Goal: Task Accomplishment & Management: Manage account settings

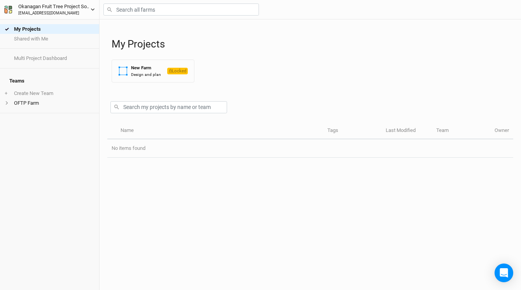
click at [91, 10] on icon "button" at bounding box center [93, 9] width 4 height 4
click at [84, 121] on div "My Projects Shared with Me Multi Project Dashboard Teams + Create New Team OFTP…" at bounding box center [49, 154] width 99 height 270
click at [3, 100] on li "OFTP Farm" at bounding box center [49, 103] width 99 height 10
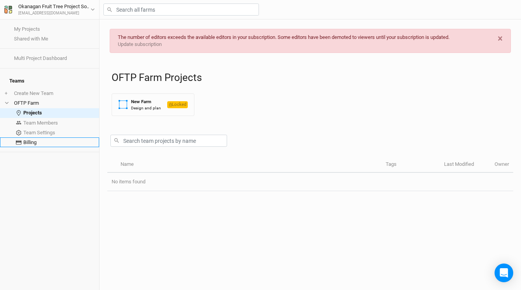
click at [32, 137] on link "Billing" at bounding box center [49, 142] width 99 height 10
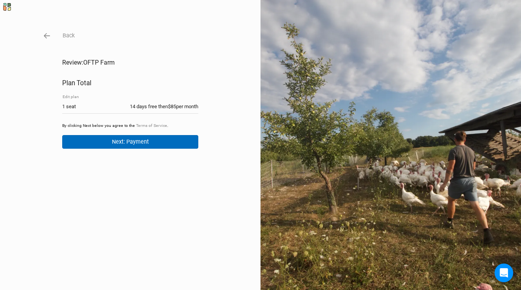
click at [103, 142] on button "Next: Payment" at bounding box center [130, 142] width 136 height 14
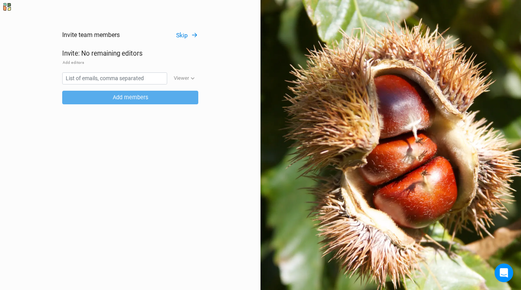
click at [180, 35] on button "Skip" at bounding box center [187, 35] width 23 height 9
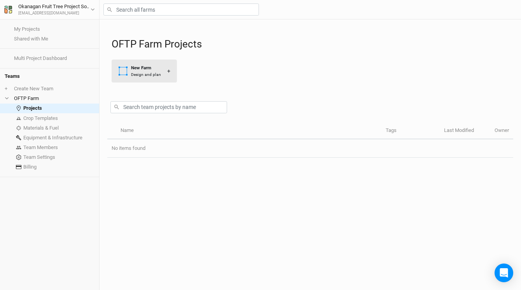
click at [167, 70] on div "+" at bounding box center [168, 71] width 3 height 8
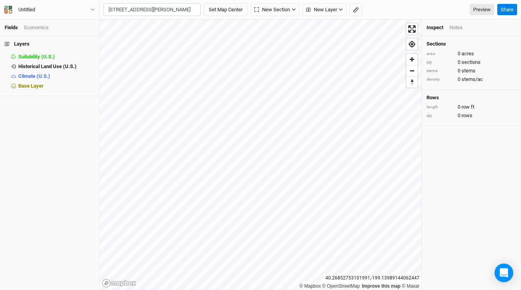
click at [131, 38] on div "Kelowna, British Columbia V1W 4A9, Canada" at bounding box center [167, 42] width 97 height 13
type input "3652 Spiers Road, Kelowna, British Columbia V1W 4A9, Canada"
click at [40, 67] on span "Historical Land Use (U.S.)" at bounding box center [47, 66] width 58 height 6
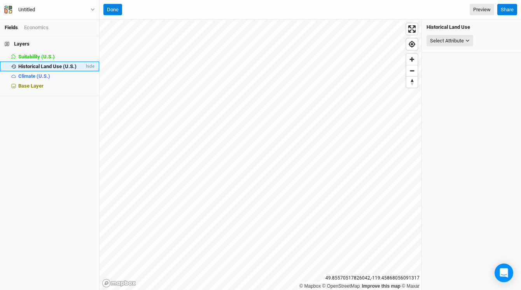
click at [40, 67] on span "Historical Land Use (U.S.)" at bounding box center [47, 66] width 58 height 6
click at [43, 76] on span "Climate (U.S.)" at bounding box center [34, 76] width 32 height 6
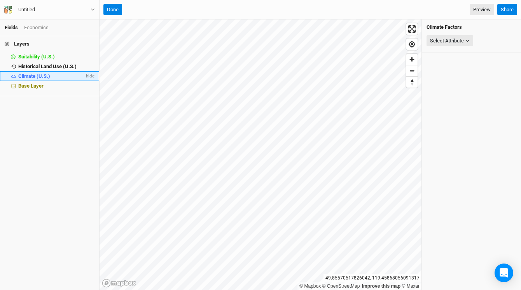
click at [43, 76] on span "Climate (U.S.)" at bounding box center [34, 76] width 32 height 6
click at [34, 85] on span "Base Layer" at bounding box center [30, 86] width 25 height 6
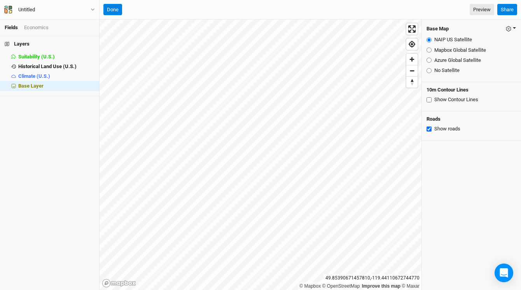
click at [514, 26] on button "button" at bounding box center [510, 28] width 11 height 9
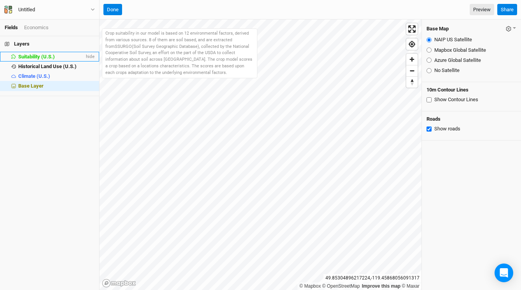
click at [28, 56] on span "Suitability (U.S.)" at bounding box center [36, 57] width 37 height 6
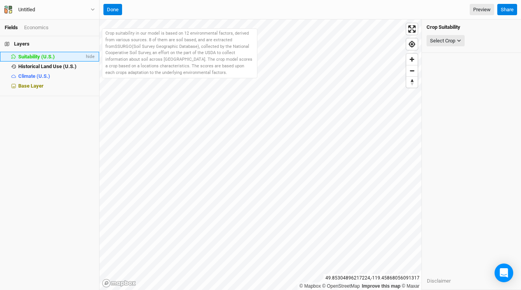
click at [52, 56] on span "Suitability (U.S.)" at bounding box center [36, 57] width 37 height 6
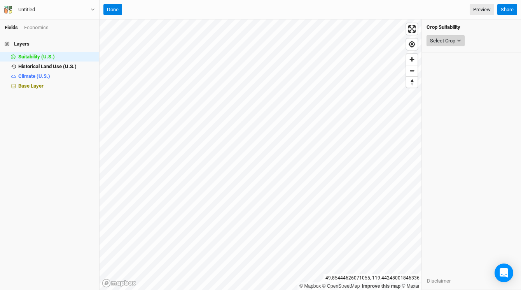
click at [459, 37] on button "Select Crop" at bounding box center [445, 41] width 38 height 12
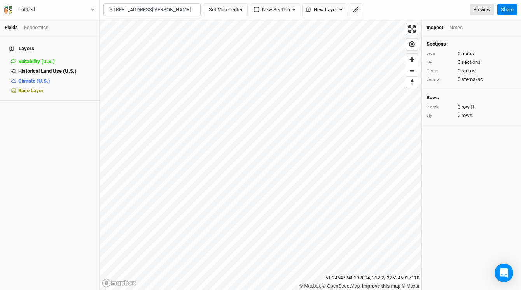
click at [136, 28] on div "[STREET_ADDRESS][PERSON_NAME]" at bounding box center [167, 29] width 97 height 13
type input "[STREET_ADDRESS][PERSON_NAME]"
click at [293, 9] on icon "button" at bounding box center [293, 9] width 4 height 4
click at [278, 61] on span "Upload" at bounding box center [273, 62] width 30 height 9
click at [270, 28] on div "Grid" at bounding box center [274, 26] width 12 height 9
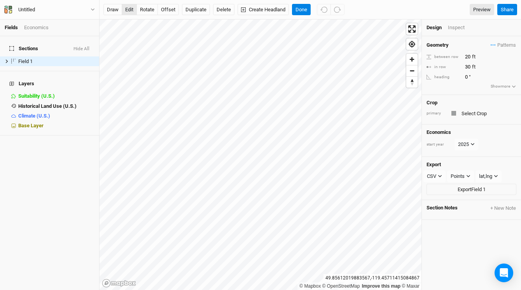
click at [127, 10] on button "edit" at bounding box center [129, 10] width 15 height 12
click at [223, 8] on button "Delete" at bounding box center [223, 10] width 21 height 12
click at [228, 9] on button "Confirm" at bounding box center [229, 10] width 24 height 12
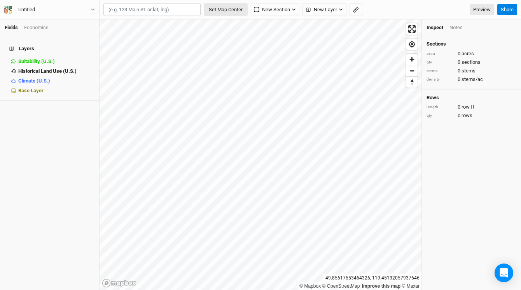
click at [232, 11] on button "Set Map Center" at bounding box center [226, 9] width 44 height 13
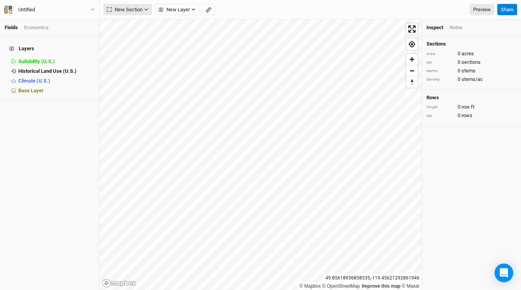
click at [146, 8] on icon "button" at bounding box center [146, 9] width 4 height 4
click at [93, 8] on icon "button" at bounding box center [93, 9] width 4 height 4
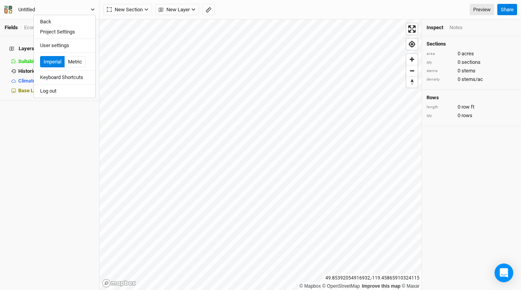
click at [29, 8] on div "Untitled" at bounding box center [26, 10] width 17 height 8
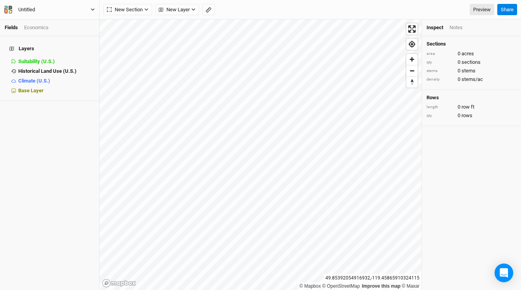
click at [29, 8] on div "Untitled" at bounding box center [26, 10] width 17 height 8
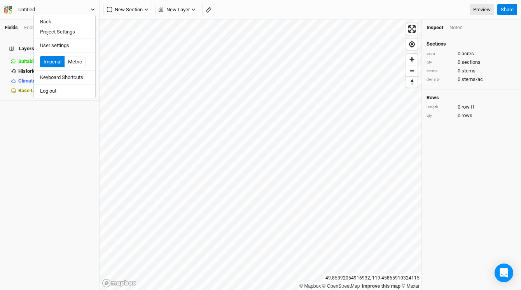
click at [29, 8] on div "Untitled" at bounding box center [26, 10] width 17 height 8
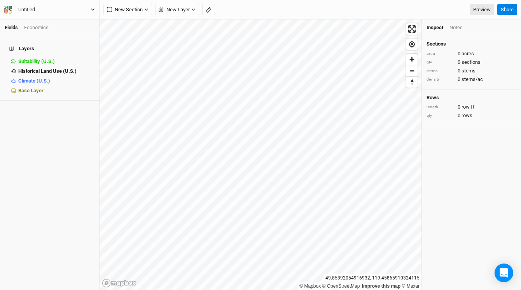
click at [29, 8] on div "Untitled" at bounding box center [26, 10] width 17 height 8
type input "O"
type input "3652"
click at [195, 10] on icon "button" at bounding box center [193, 9] width 4 height 4
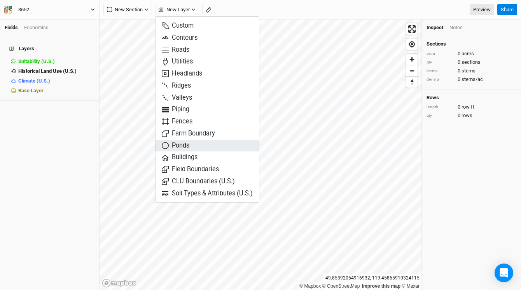
click at [181, 143] on span "Ponds" at bounding box center [176, 145] width 28 height 9
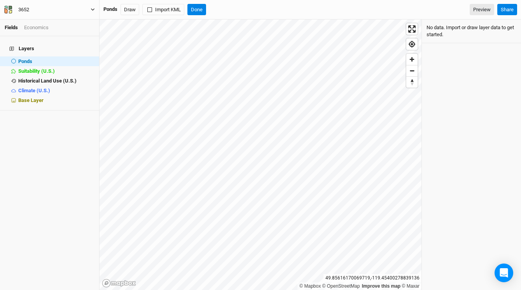
click at [110, 9] on div "Ponds" at bounding box center [110, 9] width 14 height 7
click at [27, 41] on h4 "Layers" at bounding box center [50, 49] width 90 height 16
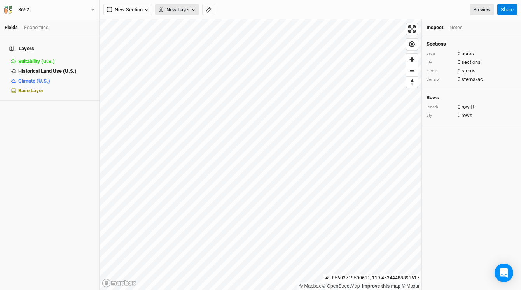
click at [193, 9] on icon "button" at bounding box center [193, 10] width 3 height 2
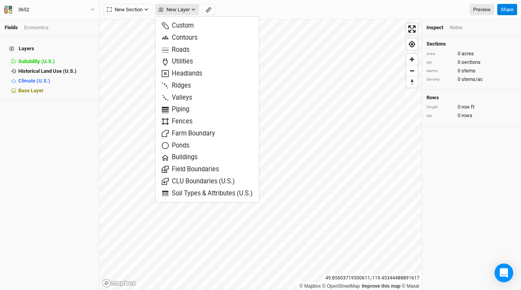
click at [193, 9] on icon "button" at bounding box center [193, 10] width 3 height 2
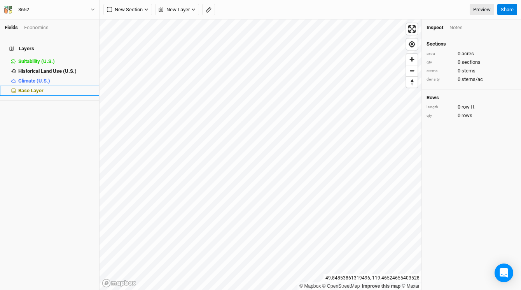
click at [39, 87] on span "Base Layer" at bounding box center [30, 90] width 25 height 6
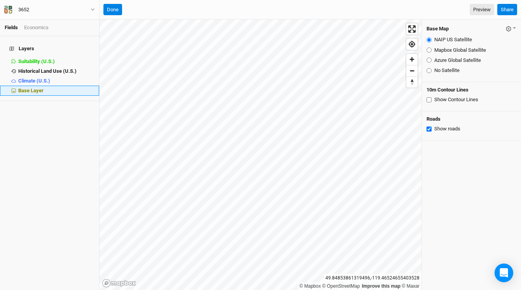
click at [39, 87] on span "Base Layer" at bounding box center [30, 90] width 25 height 6
click at [113, 8] on button "Done" at bounding box center [112, 10] width 19 height 12
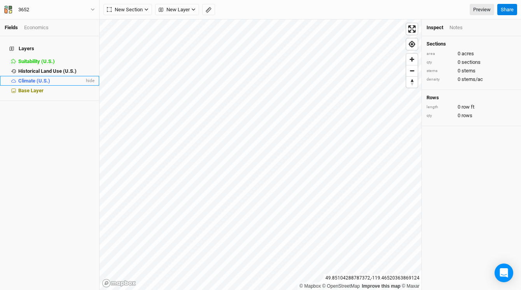
click at [48, 78] on span "Climate (U.S.)" at bounding box center [34, 81] width 32 height 6
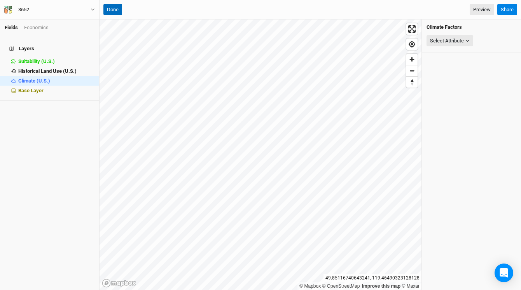
click at [114, 9] on button "Done" at bounding box center [112, 10] width 19 height 12
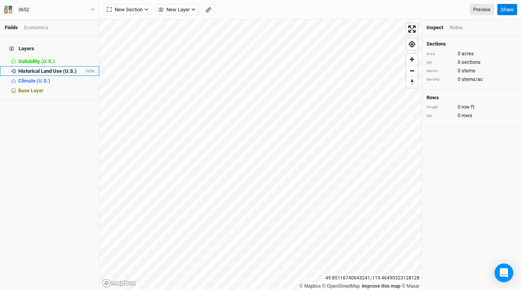
click at [56, 68] on span "Historical Land Use (U.S.)" at bounding box center [47, 71] width 58 height 6
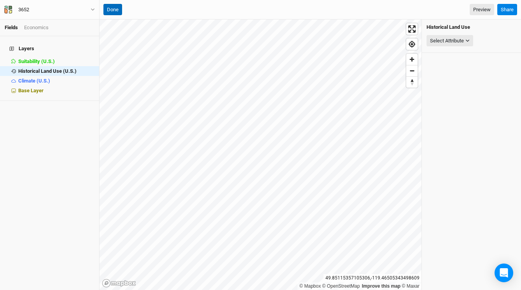
click at [112, 9] on button "Done" at bounding box center [112, 10] width 19 height 12
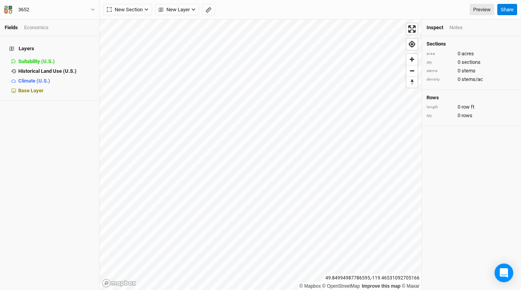
click at [18, 45] on h4 "Layers" at bounding box center [50, 49] width 90 height 16
click at [13, 28] on link "Fields" at bounding box center [11, 27] width 13 height 6
click at [23, 9] on div "3652" at bounding box center [23, 10] width 11 height 8
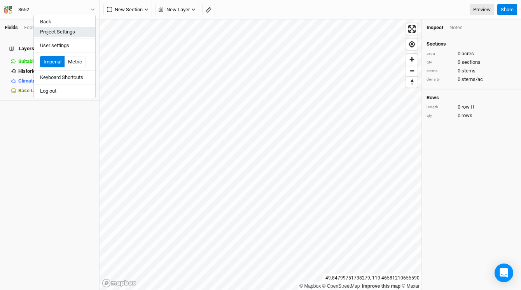
click at [59, 34] on button "Project Settings" at bounding box center [64, 32] width 61 height 10
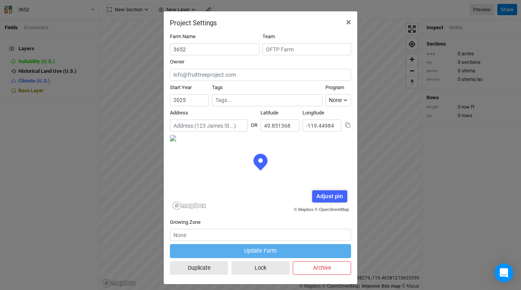
scroll to position [39, 91]
click at [279, 52] on input "text" at bounding box center [306, 49] width 89 height 12
click at [289, 75] on div "OFTP Farm" at bounding box center [284, 75] width 25 height 7
type input "OFTP Farm"
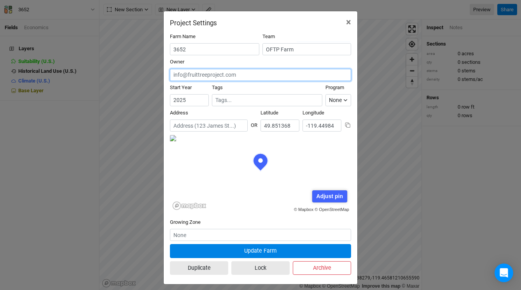
click at [241, 75] on input "text" at bounding box center [260, 75] width 181 height 12
click at [233, 93] on div "[EMAIL_ADDRESS][DOMAIN_NAME]" at bounding box center [219, 90] width 79 height 7
type input "[EMAIL_ADDRESS][DOMAIN_NAME]"
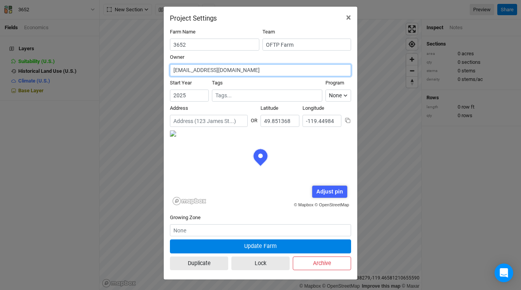
scroll to position [5, 0]
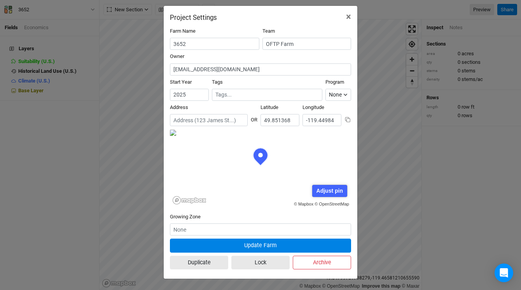
click at [327, 194] on div "Adjust pin" at bounding box center [329, 191] width 35 height 12
click at [332, 192] on div "Cancel" at bounding box center [334, 191] width 26 height 12
click at [348, 12] on span "×" at bounding box center [348, 16] width 5 height 11
